Goal: Transaction & Acquisition: Download file/media

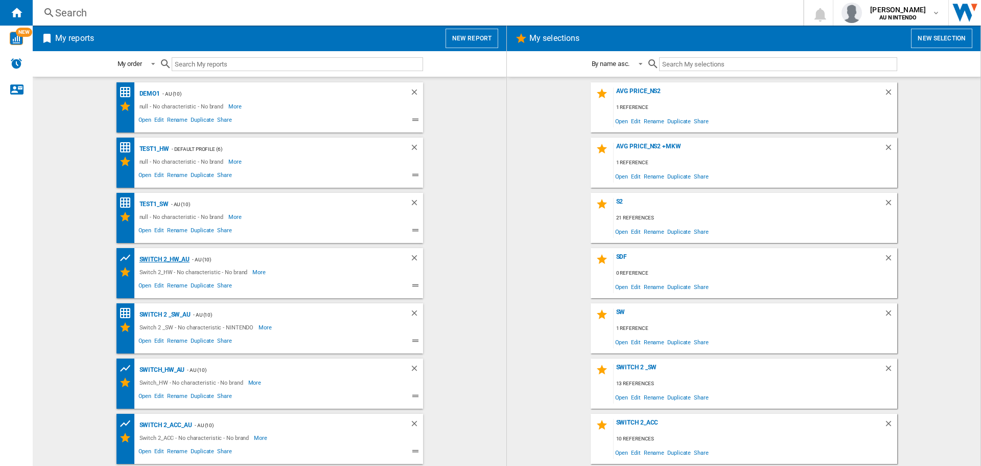
click at [163, 257] on div "Switch 2_HW_AU" at bounding box center [163, 259] width 53 height 13
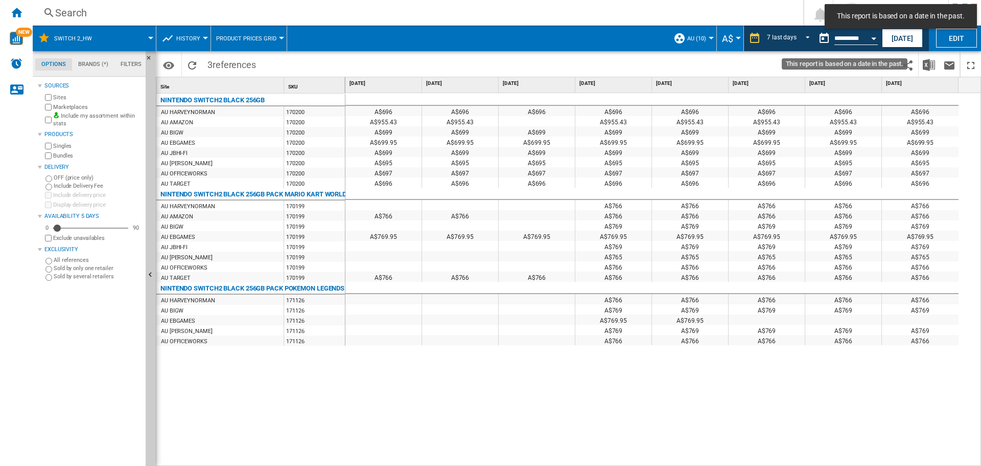
click at [876, 38] on div "Open calendar" at bounding box center [873, 38] width 5 height 3
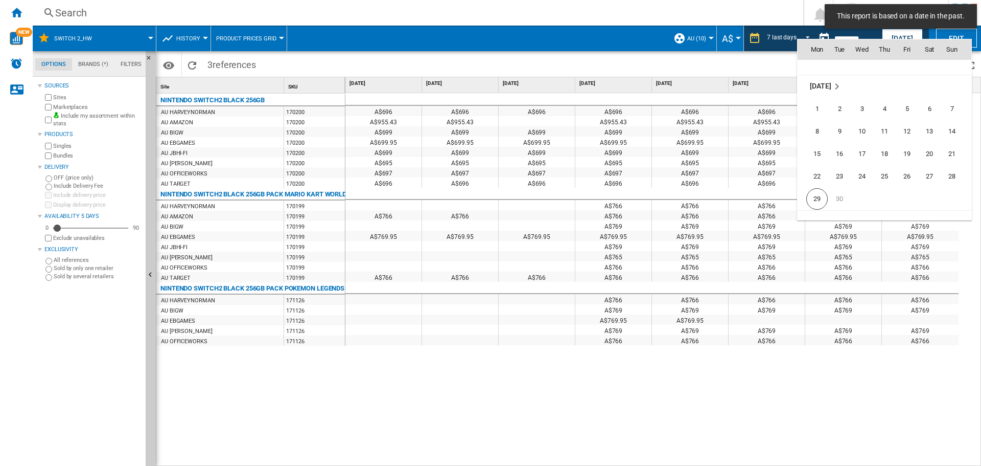
scroll to position [4877, 0]
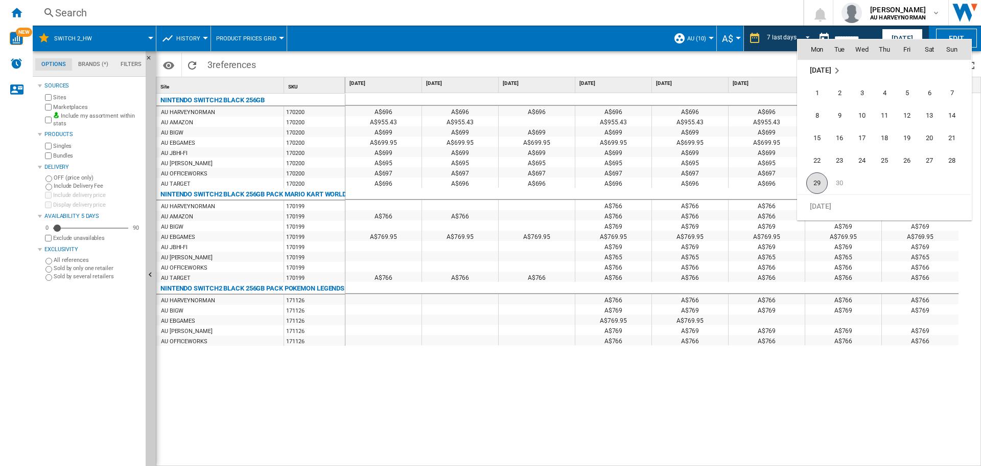
click at [819, 179] on span "29" at bounding box center [817, 182] width 21 height 21
type input "**********"
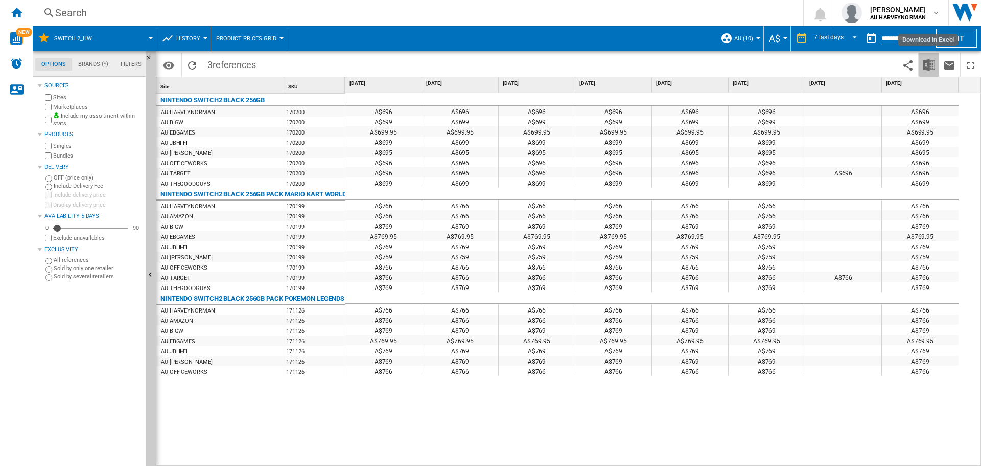
click at [925, 64] on img "Download in Excel" at bounding box center [929, 65] width 12 height 12
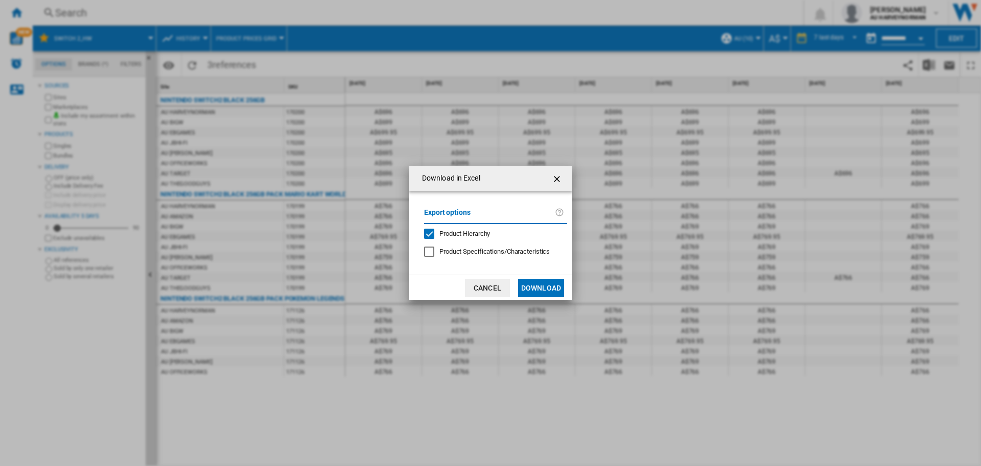
click at [434, 250] on div at bounding box center [429, 251] width 10 height 10
click at [530, 288] on button "Download" at bounding box center [541, 288] width 46 height 18
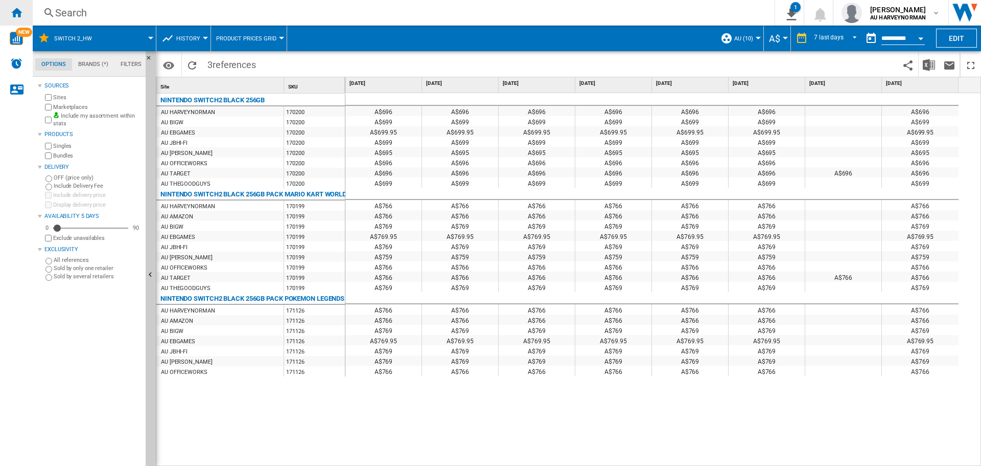
click at [19, 10] on ng-md-icon "Home" at bounding box center [16, 12] width 12 height 12
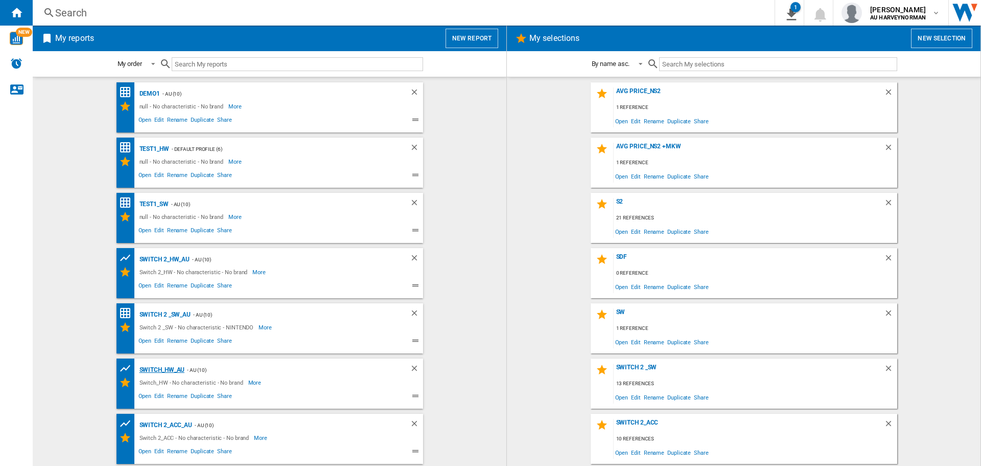
click at [164, 369] on div "Switch_HW_AU" at bounding box center [161, 369] width 48 height 13
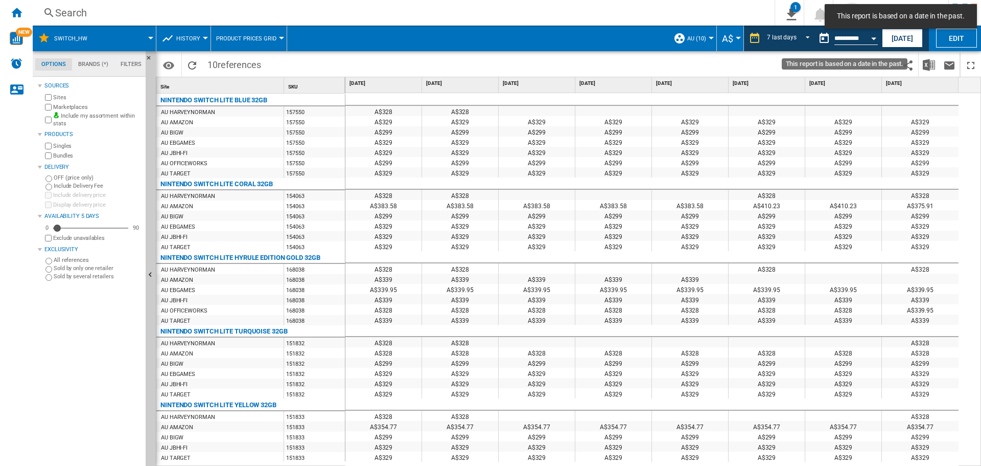
click at [875, 36] on button "Open calendar" at bounding box center [874, 37] width 18 height 18
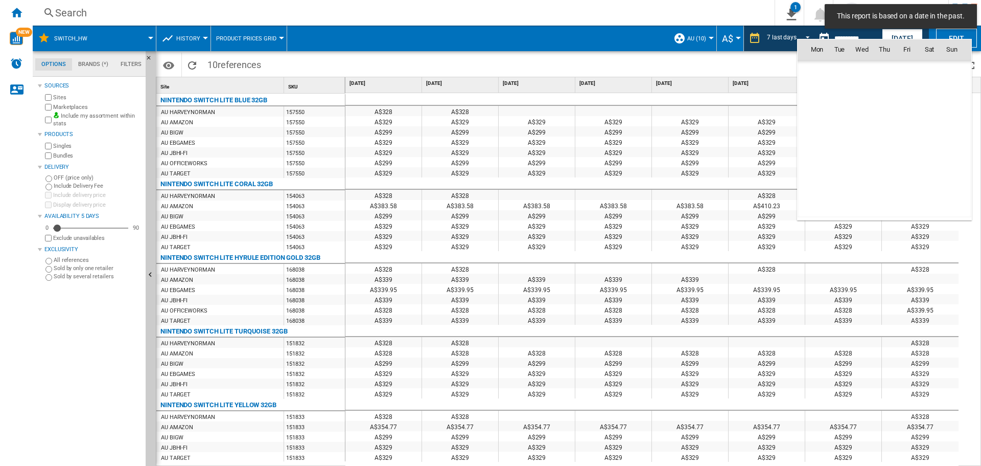
scroll to position [4876, 0]
click at [820, 187] on span "29" at bounding box center [817, 183] width 21 height 21
type input "**********"
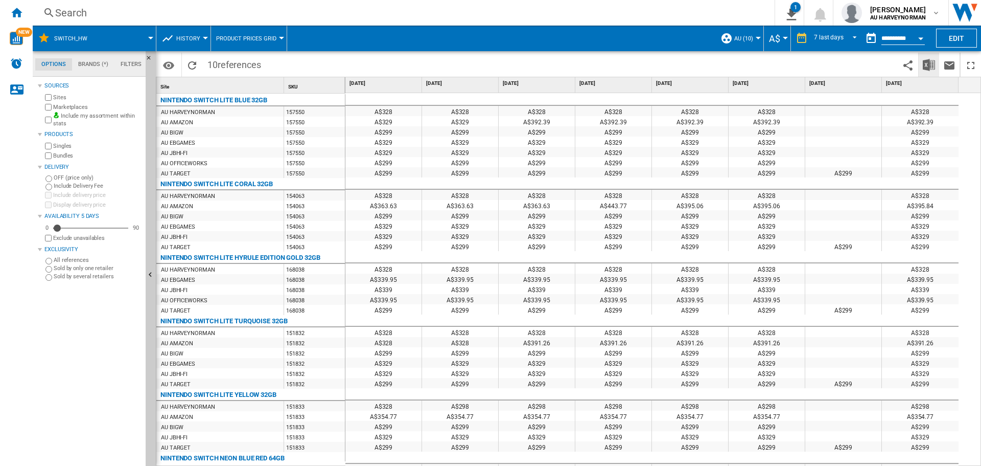
click at [925, 67] on img "Download in Excel" at bounding box center [929, 65] width 12 height 12
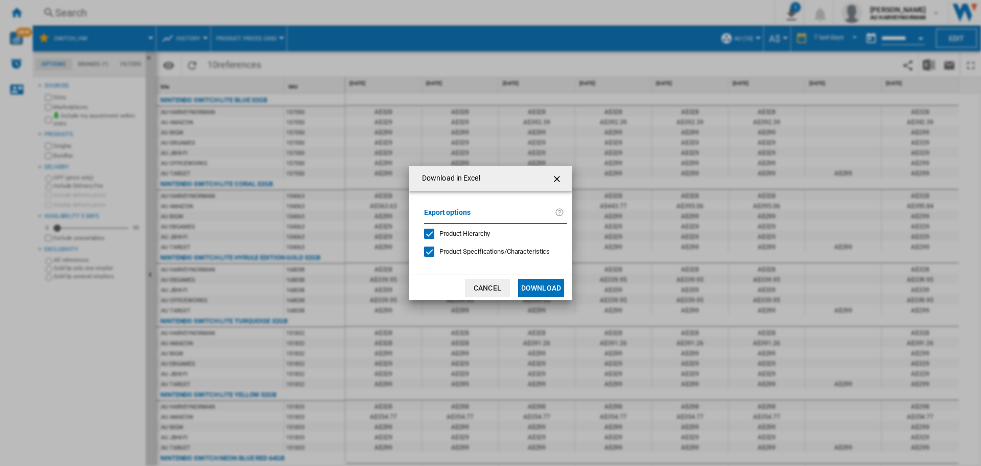
drag, startPoint x: 542, startPoint y: 291, endPoint x: 571, endPoint y: 291, distance: 28.6
click at [543, 291] on button "Download" at bounding box center [541, 288] width 46 height 18
